Goal: Transaction & Acquisition: Purchase product/service

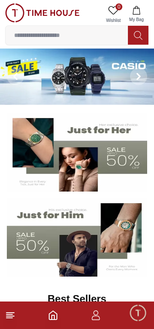
click at [14, 318] on icon at bounding box center [10, 315] width 10 height 10
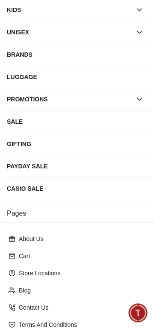
scroll to position [77, 0]
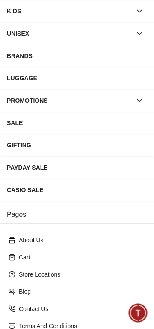
click at [58, 197] on div "CASIO SALE" at bounding box center [77, 189] width 141 height 15
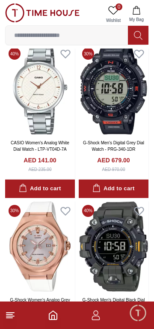
scroll to position [579, 0]
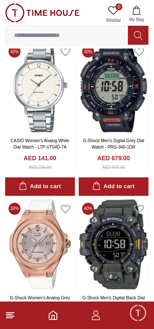
click at [115, 127] on img at bounding box center [114, 87] width 70 height 90
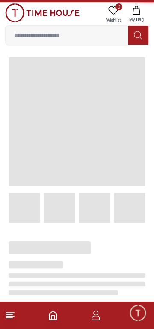
click at [122, 123] on span at bounding box center [77, 121] width 137 height 129
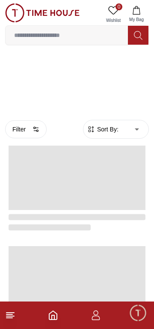
scroll to position [579, 0]
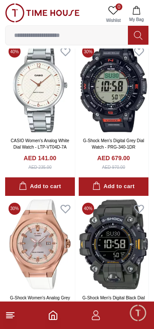
click at [21, 318] on footer at bounding box center [77, 314] width 154 height 27
click at [14, 312] on line at bounding box center [10, 312] width 8 height 0
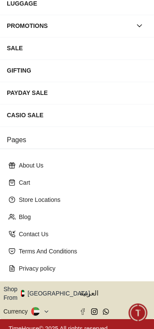
scroll to position [211, 0]
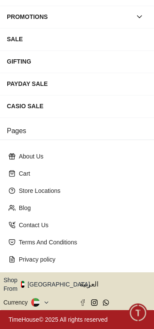
click at [62, 279] on button "Shop From [GEOGRAPHIC_DATA]" at bounding box center [49, 284] width 93 height 17
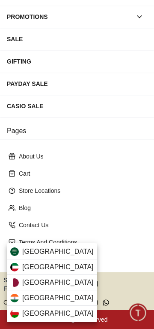
click at [47, 268] on span "[GEOGRAPHIC_DATA]" at bounding box center [58, 267] width 72 height 10
